Goal: Task Accomplishment & Management: Complete application form

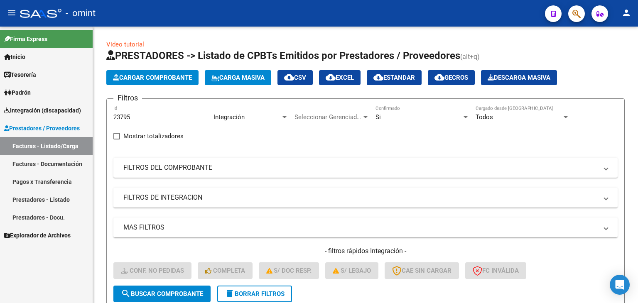
scroll to position [106, 0]
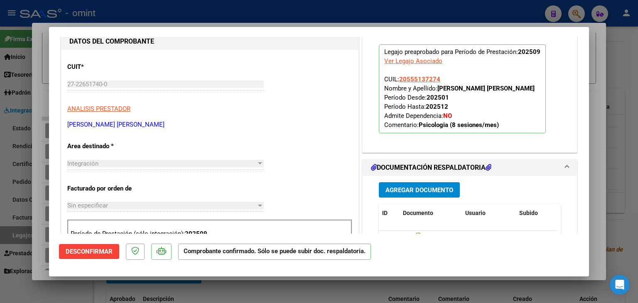
scroll to position [83, 0]
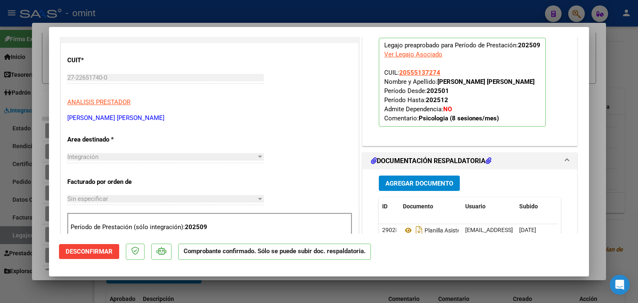
type input "$ 0,00"
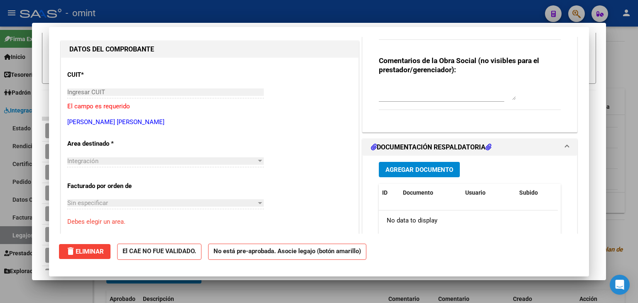
scroll to position [0, 0]
